Goal: Find specific page/section: Find specific page/section

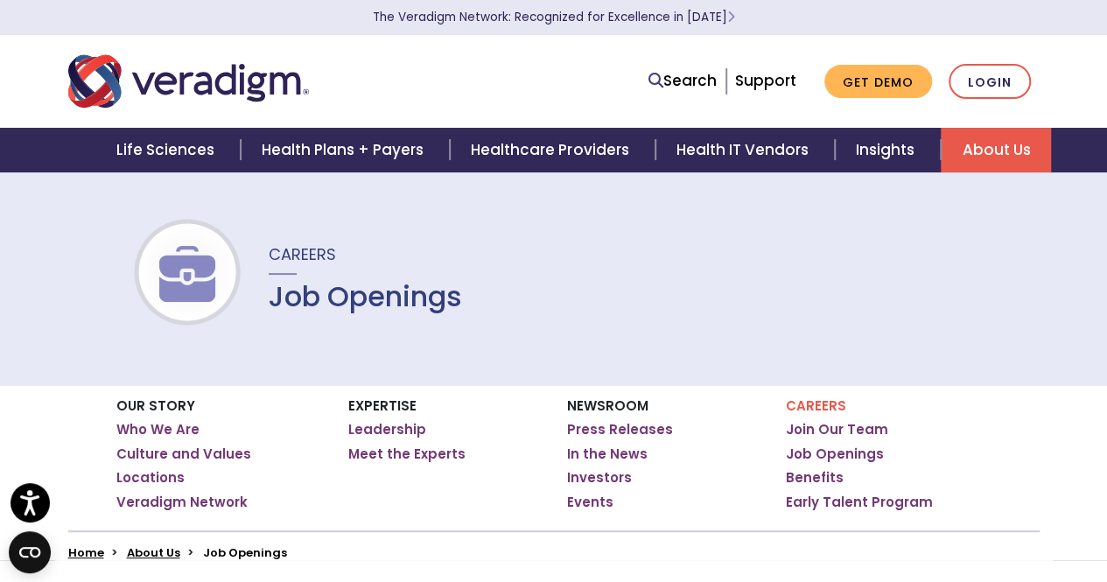
click at [386, 299] on h1 "Job Openings" at bounding box center [365, 296] width 193 height 33
click at [857, 450] on link "Job Openings" at bounding box center [835, 453] width 98 height 17
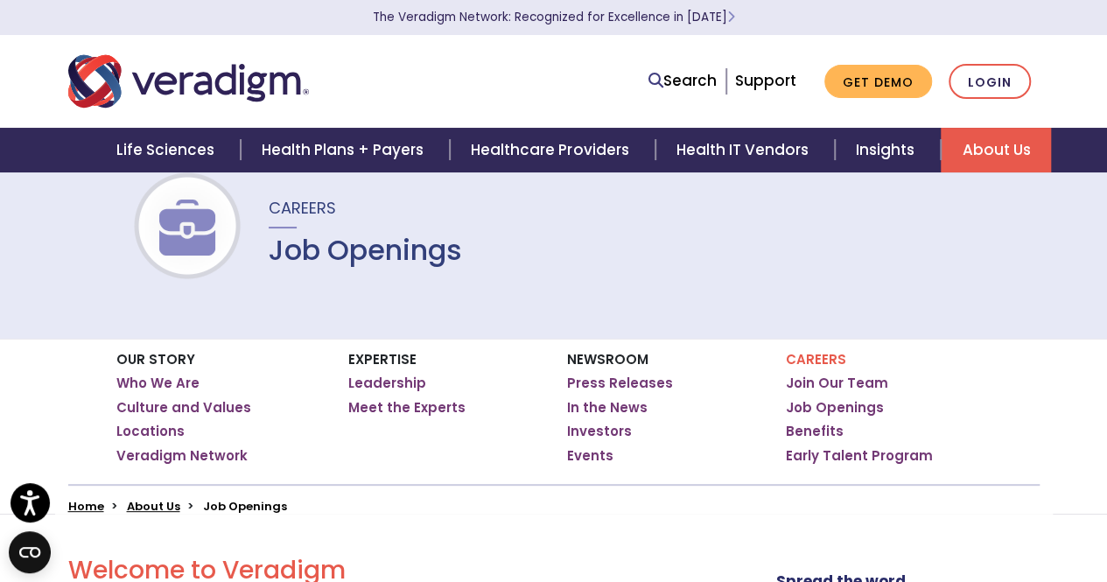
scroll to position [24, 0]
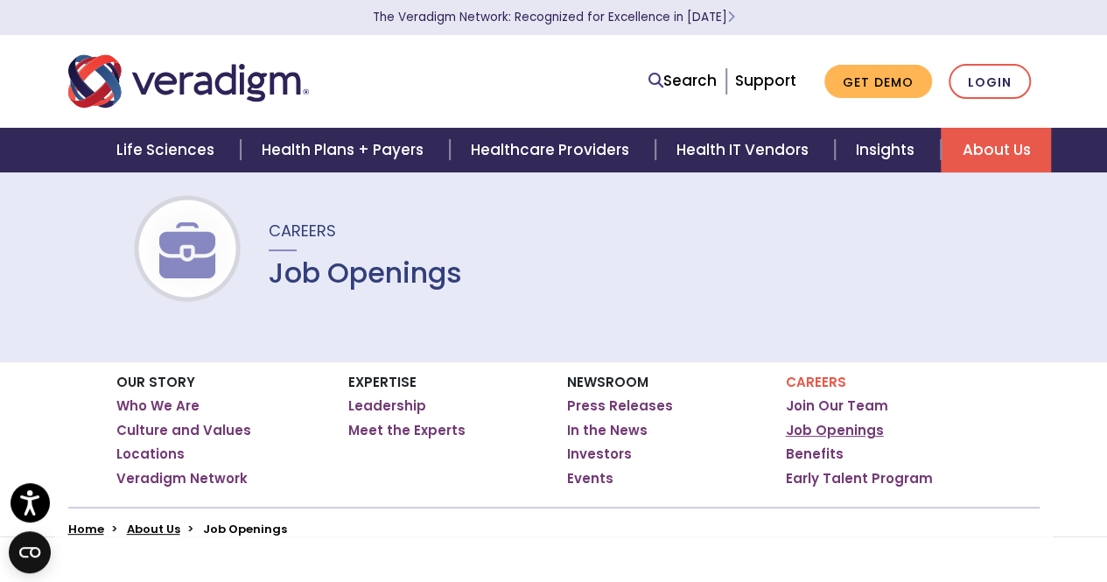
click at [835, 430] on link "Job Openings" at bounding box center [835, 430] width 98 height 17
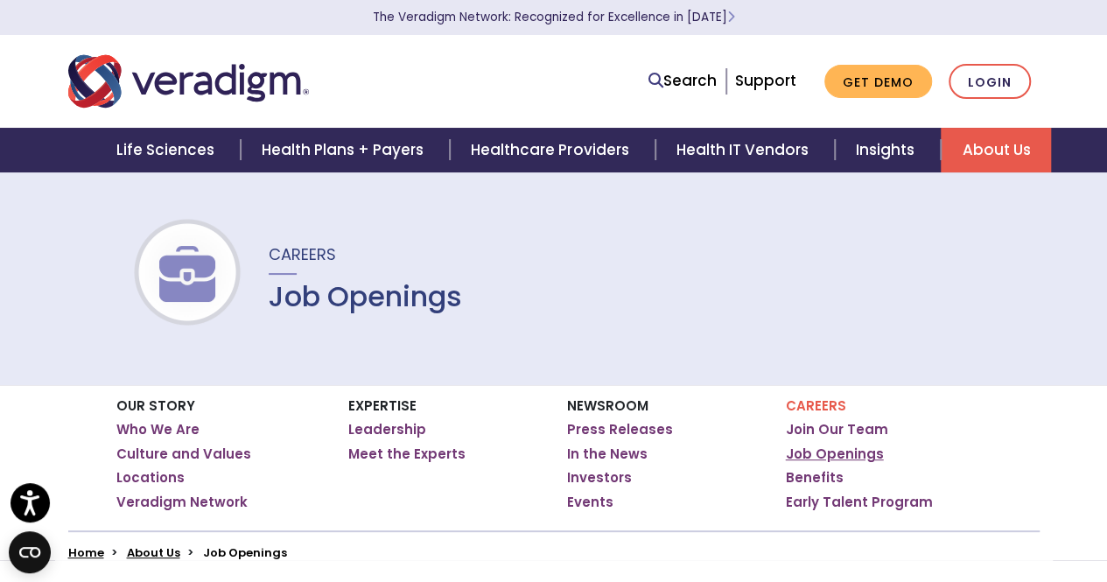
click at [833, 451] on link "Job Openings" at bounding box center [835, 453] width 98 height 17
click at [314, 306] on h1 "Job Openings" at bounding box center [365, 296] width 193 height 33
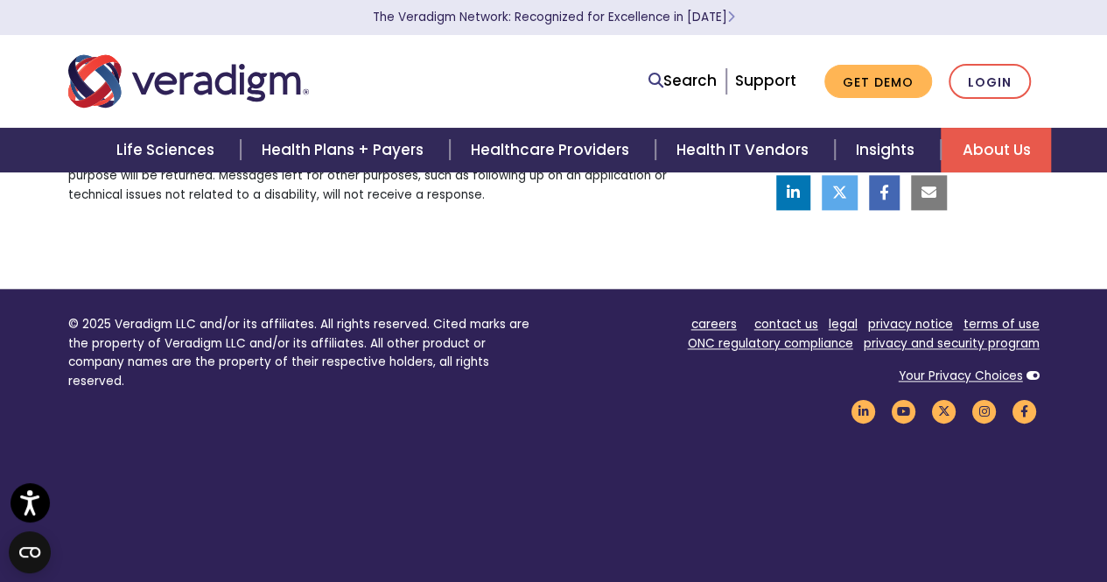
scroll to position [1005, 0]
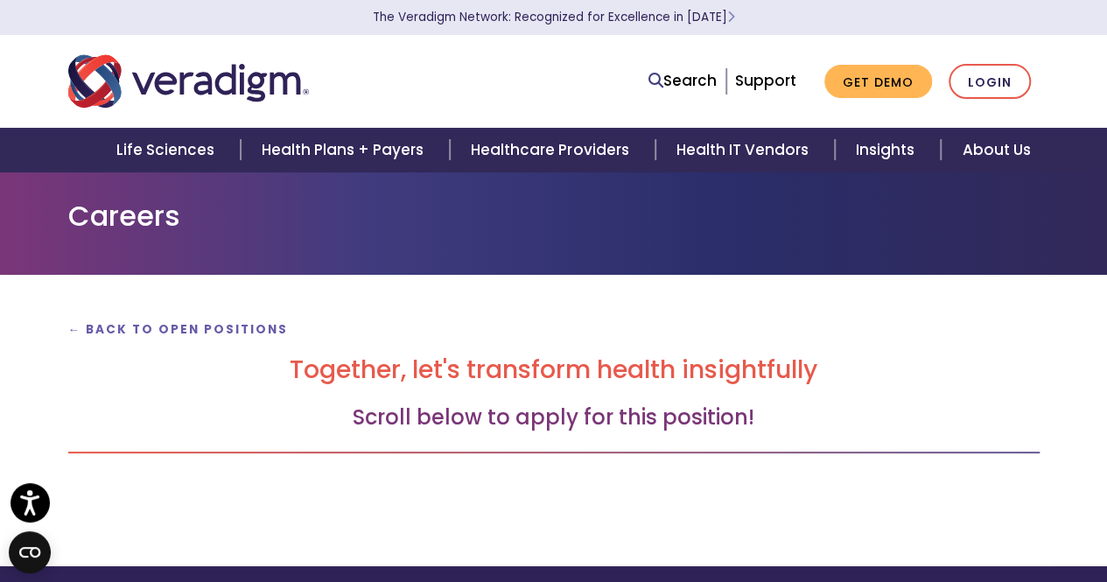
click at [450, 465] on div "← Back to Open Positions Together, let's transform health insightfully Scroll b…" at bounding box center [553, 406] width 997 height 178
click at [465, 428] on h3 "Scroll below to apply for this position!" at bounding box center [553, 417] width 971 height 25
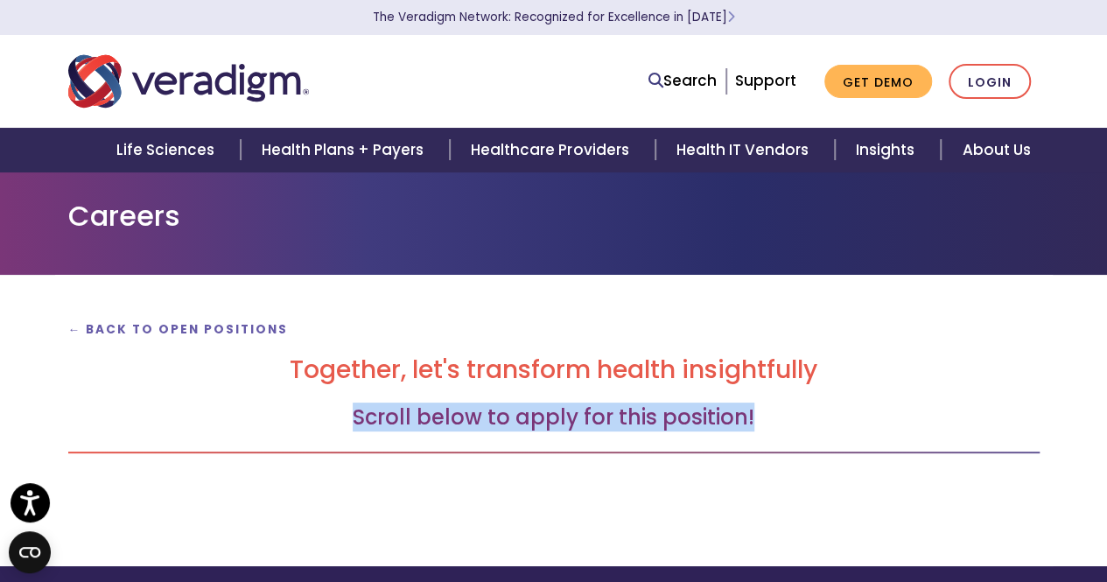
click at [465, 428] on h3 "Scroll below to apply for this position!" at bounding box center [553, 417] width 971 height 25
